Goal: Task Accomplishment & Management: Complete application form

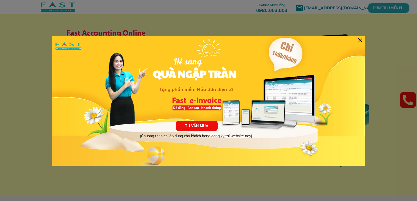
click at [360, 40] on div at bounding box center [360, 40] width 4 height 4
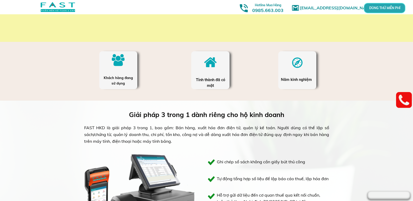
scroll to position [156, 0]
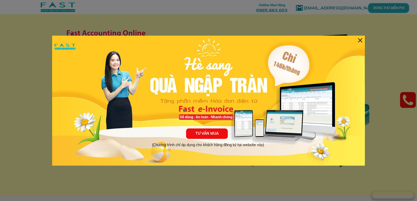
click at [362, 41] on div at bounding box center [360, 40] width 4 height 4
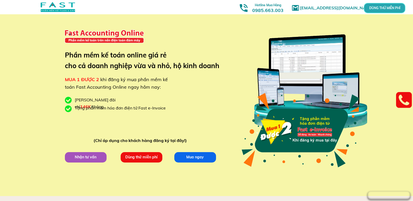
click at [88, 157] on p "Nhận tư vấn" at bounding box center [86, 157] width 42 height 10
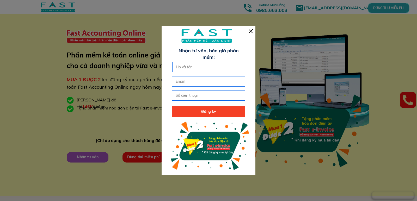
click at [202, 71] on input "text" at bounding box center [209, 67] width 68 height 10
type input "D"
type input "[PERSON_NAME]"
click at [220, 100] on input "tel" at bounding box center [208, 96] width 68 height 10
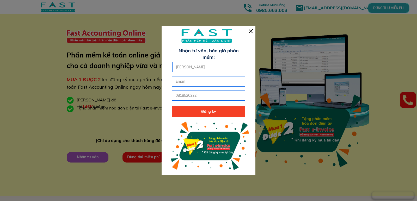
type input "0818520222"
click at [227, 84] on input "email" at bounding box center [208, 82] width 68 height 10
type input "d"
type input "[EMAIL_ADDRESS][DOMAIN_NAME]"
click at [219, 109] on p "Đăng ký" at bounding box center [208, 112] width 73 height 10
